Goal: Task Accomplishment & Management: Complete application form

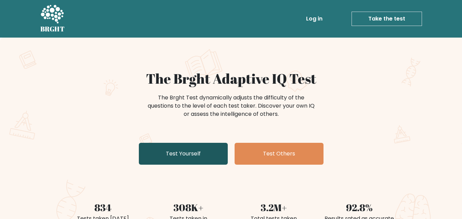
click at [218, 147] on link "Test Yourself" at bounding box center [183, 154] width 89 height 22
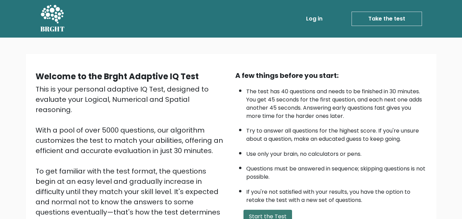
click at [280, 216] on button "Start the Test" at bounding box center [268, 217] width 49 height 14
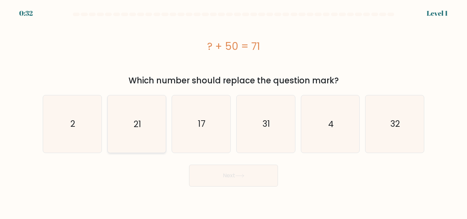
click at [147, 124] on icon "21" at bounding box center [136, 123] width 57 height 57
click at [234, 112] on input "b. 21" at bounding box center [234, 111] width 0 height 2
radio input "true"
click at [270, 174] on button "Next" at bounding box center [233, 176] width 89 height 22
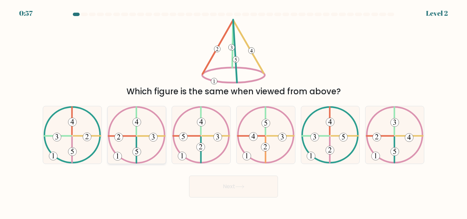
click at [134, 141] on icon at bounding box center [137, 134] width 58 height 57
click at [234, 112] on input "b." at bounding box center [234, 111] width 0 height 2
radio input "true"
click at [230, 190] on button "Next" at bounding box center [233, 187] width 89 height 22
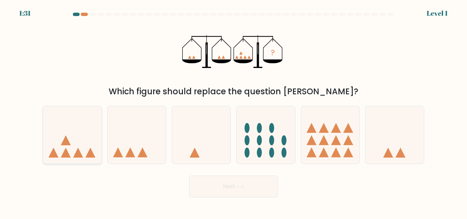
click at [75, 150] on icon at bounding box center [72, 135] width 58 height 48
click at [234, 112] on input "a." at bounding box center [234, 111] width 0 height 2
radio input "true"
click at [208, 186] on button "Next" at bounding box center [233, 187] width 89 height 22
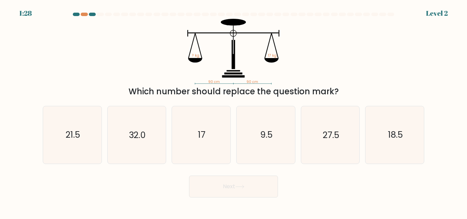
click at [221, 189] on button "Next" at bounding box center [233, 187] width 89 height 22
click at [207, 135] on icon "17" at bounding box center [201, 134] width 57 height 57
click at [234, 112] on input "c. 17" at bounding box center [234, 111] width 0 height 2
radio input "true"
click at [254, 191] on button "Next" at bounding box center [233, 187] width 89 height 22
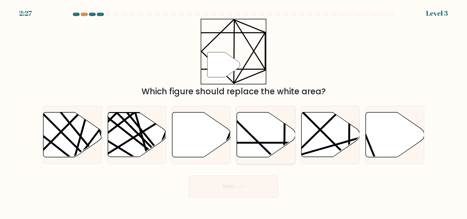
click at [261, 130] on icon at bounding box center [266, 135] width 58 height 45
click at [234, 112] on input "d." at bounding box center [234, 111] width 0 height 2
radio input "true"
click at [262, 179] on button "Next" at bounding box center [233, 187] width 89 height 22
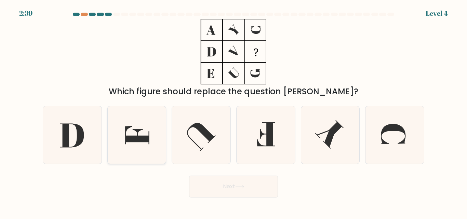
click at [148, 134] on icon at bounding box center [136, 134] width 57 height 57
click at [234, 112] on input "b." at bounding box center [234, 111] width 0 height 2
radio input "true"
click at [237, 187] on button "Next" at bounding box center [233, 187] width 89 height 22
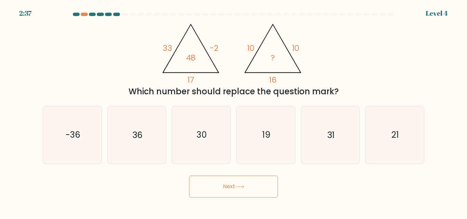
click at [237, 187] on button "Next" at bounding box center [233, 187] width 89 height 22
click at [292, 74] on icon "@import url('[URL][DOMAIN_NAME]); 33 -2 17 48 @import url('[URL][DOMAIN_NAME]);…" at bounding box center [233, 52] width 151 height 66
click at [231, 121] on div "c. 30" at bounding box center [201, 135] width 65 height 58
click at [216, 124] on icon "30" at bounding box center [201, 134] width 57 height 57
click at [234, 112] on input "c. 30" at bounding box center [234, 111] width 0 height 2
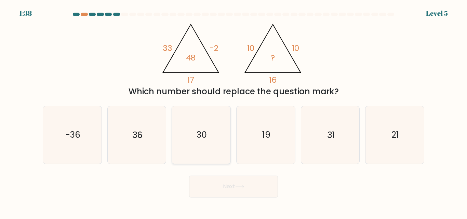
radio input "true"
click at [216, 124] on icon "30" at bounding box center [201, 135] width 56 height 56
click at [234, 112] on input "c. 30" at bounding box center [234, 111] width 0 height 2
click at [232, 186] on button "Next" at bounding box center [233, 187] width 89 height 22
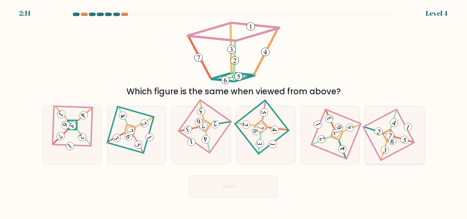
click at [383, 135] on 278 at bounding box center [389, 135] width 13 height 13
click at [234, 112] on input "f." at bounding box center [234, 111] width 0 height 2
radio input "true"
click at [261, 191] on button "Next" at bounding box center [233, 187] width 89 height 22
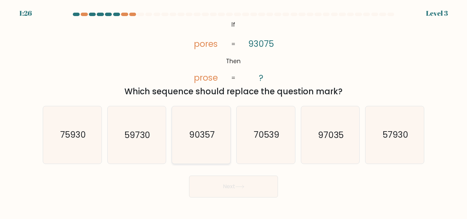
click at [195, 134] on text "90357" at bounding box center [202, 135] width 26 height 12
click at [234, 112] on input "c. 90357" at bounding box center [234, 111] width 0 height 2
radio input "true"
click at [250, 188] on button "Next" at bounding box center [233, 187] width 89 height 22
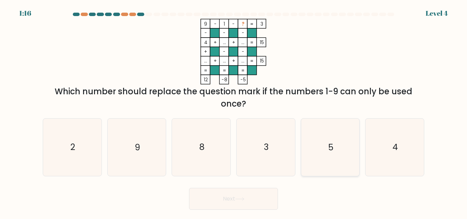
click at [330, 145] on text "5" at bounding box center [330, 148] width 5 height 12
click at [234, 112] on input "e. 5" at bounding box center [234, 111] width 0 height 2
radio input "true"
click at [230, 199] on button "Next" at bounding box center [233, 199] width 89 height 22
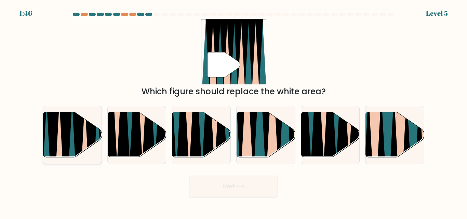
click at [78, 135] on icon at bounding box center [78, 161] width 13 height 117
click at [234, 112] on input "a." at bounding box center [234, 111] width 0 height 2
radio input "true"
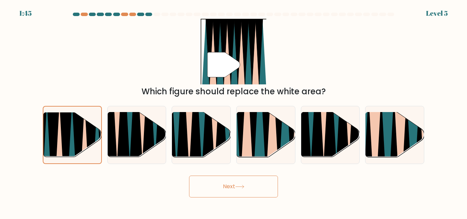
click at [253, 189] on button "Next" at bounding box center [233, 187] width 89 height 22
click at [249, 188] on button "Next" at bounding box center [233, 187] width 89 height 22
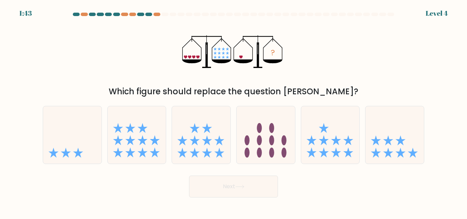
click at [249, 188] on button "Next" at bounding box center [233, 187] width 89 height 22
click at [77, 154] on icon at bounding box center [78, 153] width 10 height 10
click at [234, 112] on input "a." at bounding box center [234, 111] width 0 height 2
radio input "true"
click at [208, 183] on button "Next" at bounding box center [233, 187] width 89 height 22
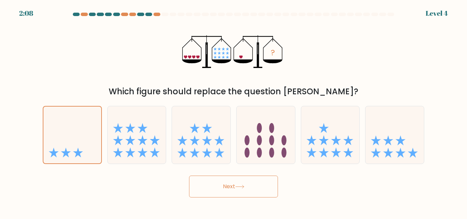
click at [208, 183] on button "Next" at bounding box center [233, 187] width 89 height 22
click at [236, 191] on button "Next" at bounding box center [233, 187] width 89 height 22
